Goal: Find specific page/section: Find specific page/section

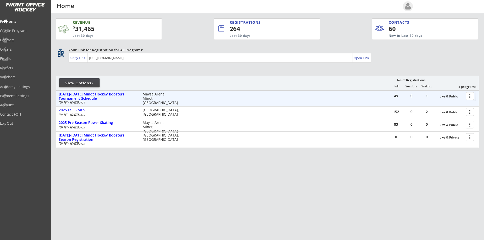
click at [471, 97] on div at bounding box center [471, 96] width 9 height 9
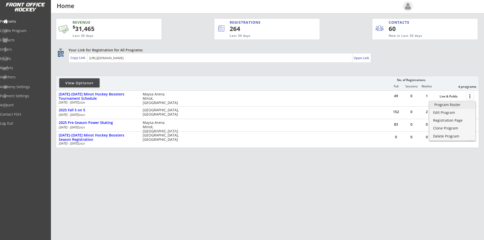
click at [457, 103] on div "Program Roster" at bounding box center [453, 105] width 36 height 4
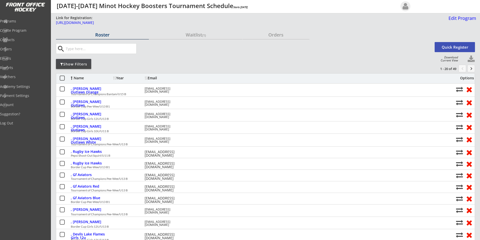
click at [81, 65] on div "Show Filters" at bounding box center [73, 64] width 35 height 5
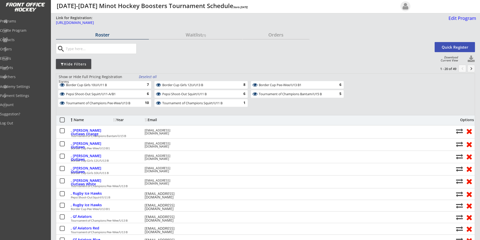
click at [148, 76] on div "Deselect all" at bounding box center [148, 76] width 19 height 5
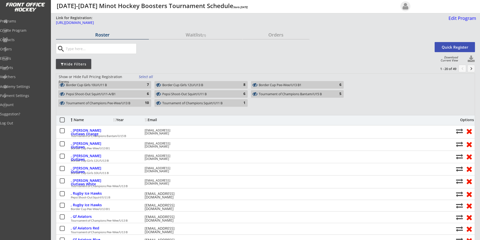
click at [184, 104] on div "Tournament of Champions Squirt/U11 B" at bounding box center [198, 103] width 72 height 4
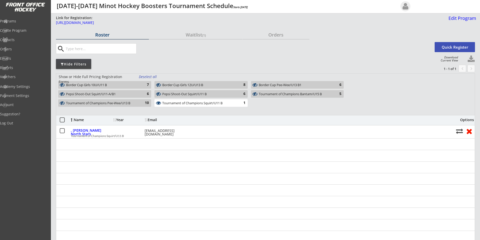
click at [96, 94] on div "Pepsi Shoot-Out Squirt/U11-A/B1" at bounding box center [102, 94] width 72 height 4
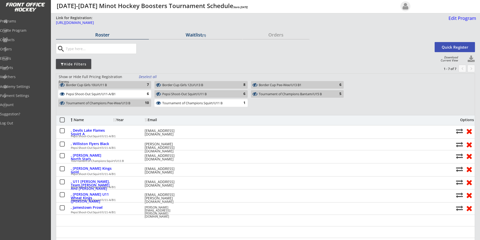
click at [193, 34] on div "Waitlist (1)" at bounding box center [195, 35] width 93 height 5
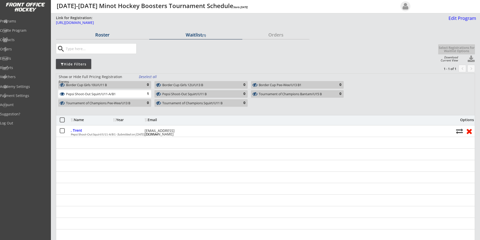
click at [109, 38] on div "Roster" at bounding box center [102, 35] width 93 height 9
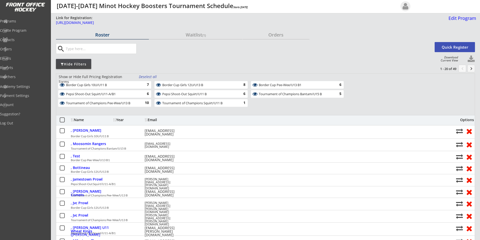
click at [149, 75] on div "Deselect all" at bounding box center [148, 76] width 19 height 5
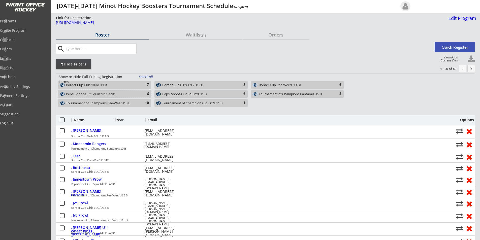
click at [99, 93] on div "Pepsi Shoot-Out Squirt/U11-A/B1" at bounding box center [102, 94] width 72 height 4
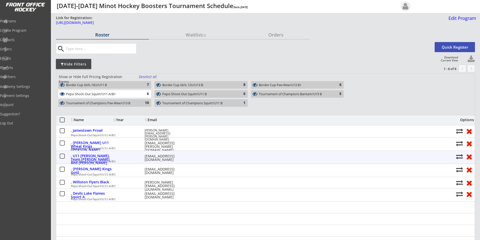
scroll to position [25, 0]
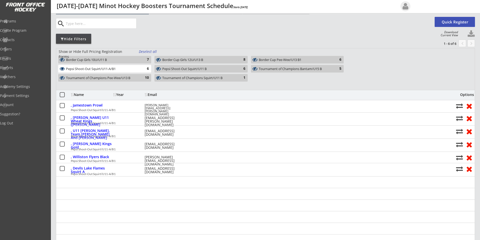
click at [96, 69] on div "Pepsi Shoot-Out Squirt/U11-A/B1" at bounding box center [102, 69] width 72 height 4
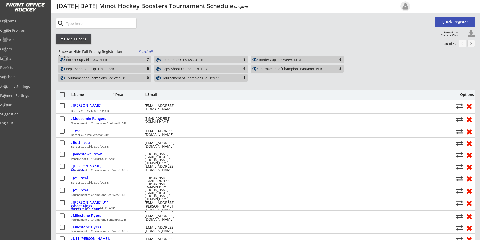
click at [180, 68] on div "Pepsi Shoot-Out Squirt/U11 B" at bounding box center [198, 69] width 72 height 4
